Goal: Information Seeking & Learning: Learn about a topic

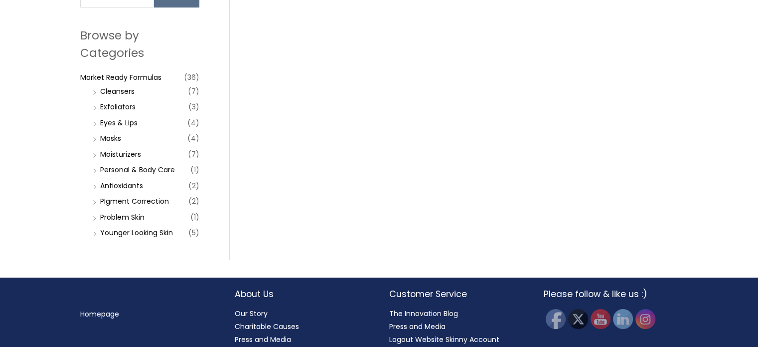
scroll to position [107, 0]
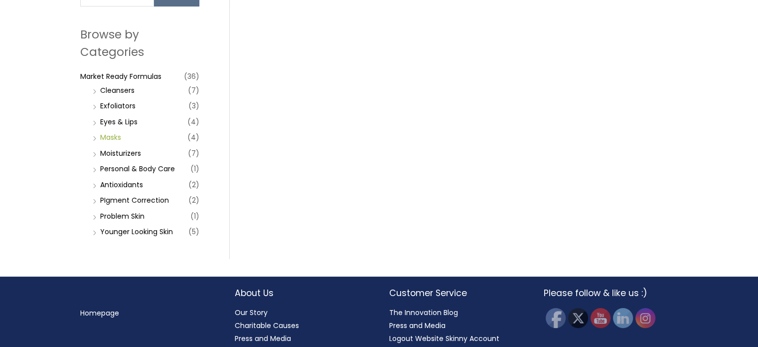
click at [113, 137] on link "Masks" at bounding box center [110, 137] width 21 height 10
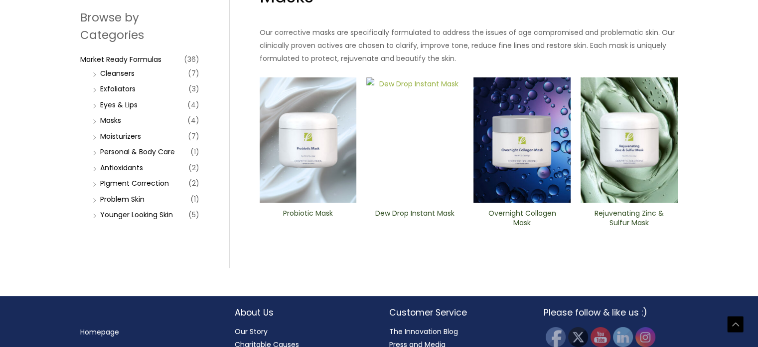
scroll to position [177, 0]
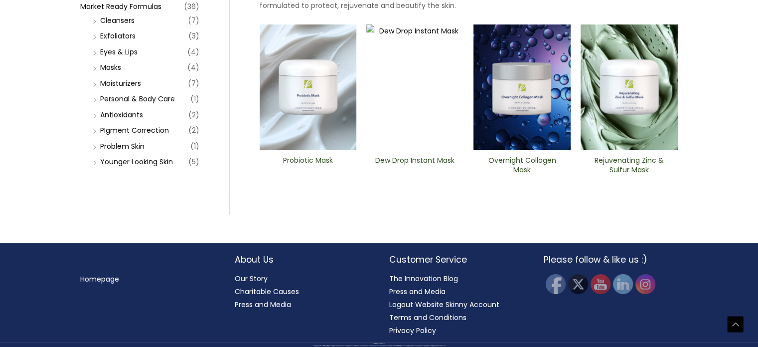
click at [424, 157] on h2 "Dew Drop Instant Mask" at bounding box center [415, 165] width 80 height 19
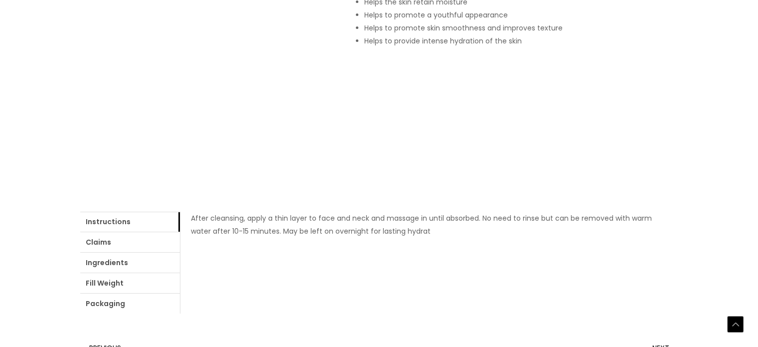
scroll to position [378, 0]
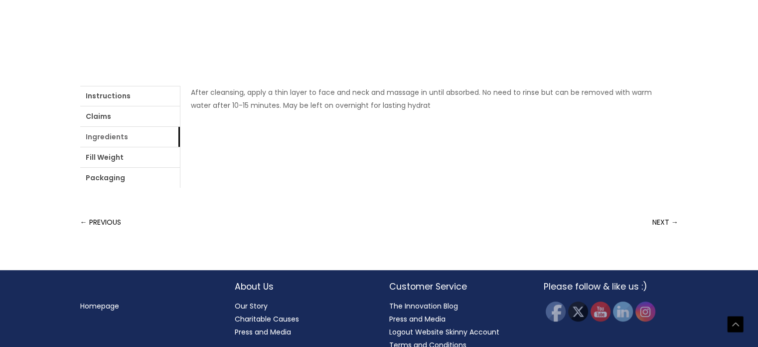
click at [129, 143] on link "Ingredients" at bounding box center [130, 137] width 100 height 20
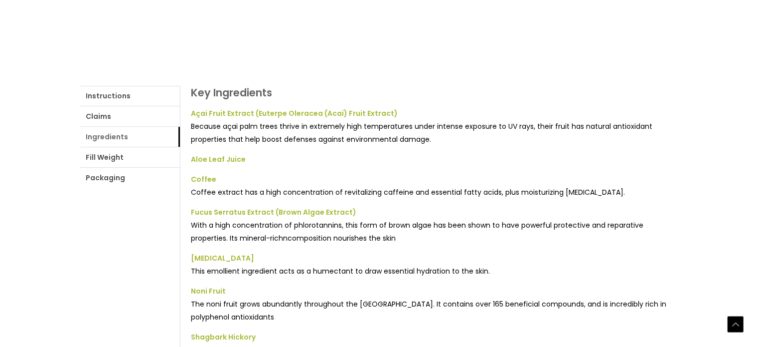
click at [117, 140] on link "Ingredients" at bounding box center [130, 137] width 100 height 20
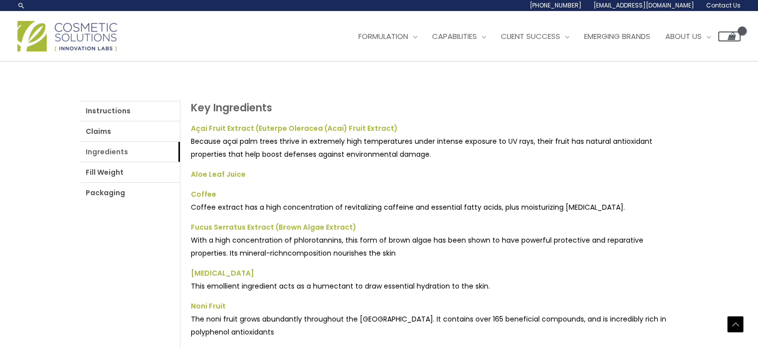
scroll to position [362, 0]
click at [136, 124] on link "Claims" at bounding box center [130, 132] width 100 height 20
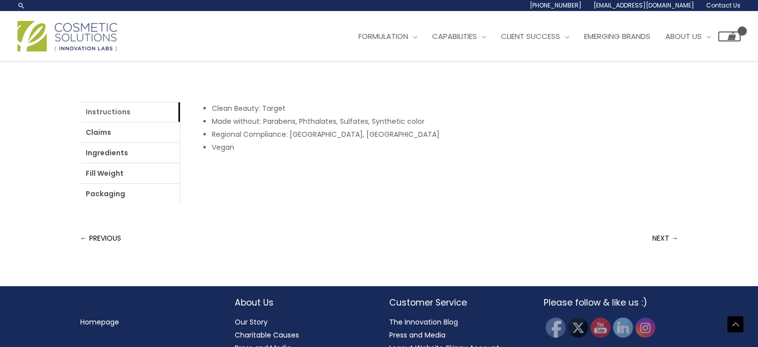
click at [133, 107] on link "Instructions" at bounding box center [130, 112] width 100 height 20
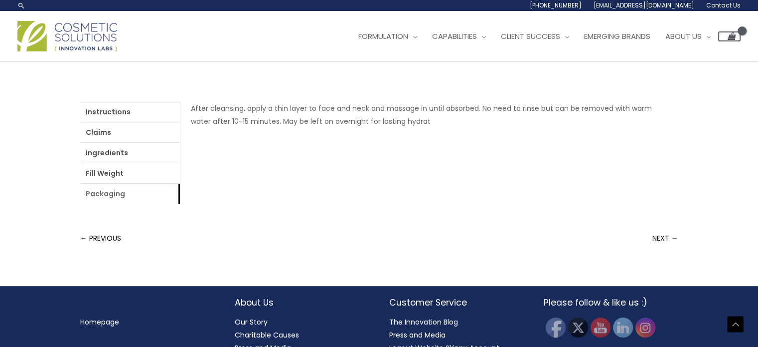
click at [120, 184] on link "Packaging" at bounding box center [130, 194] width 100 height 20
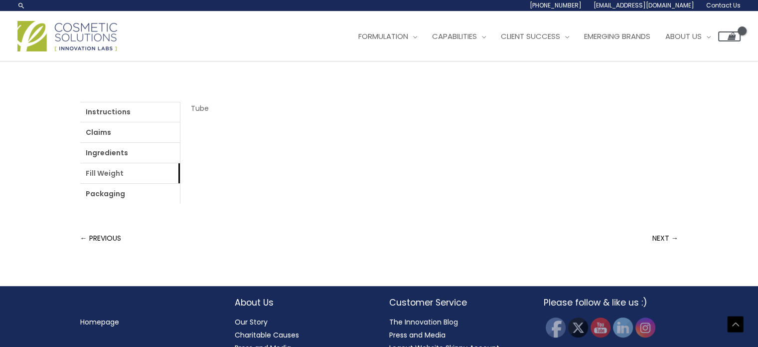
click at [120, 174] on link "Fill Weight" at bounding box center [130, 173] width 100 height 20
